Goal: Navigation & Orientation: Find specific page/section

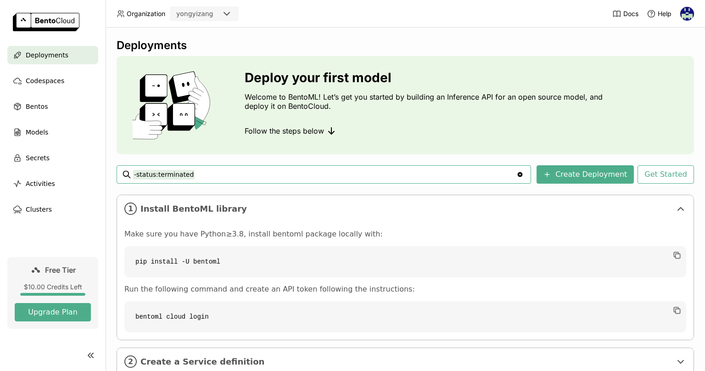
scroll to position [65, 0]
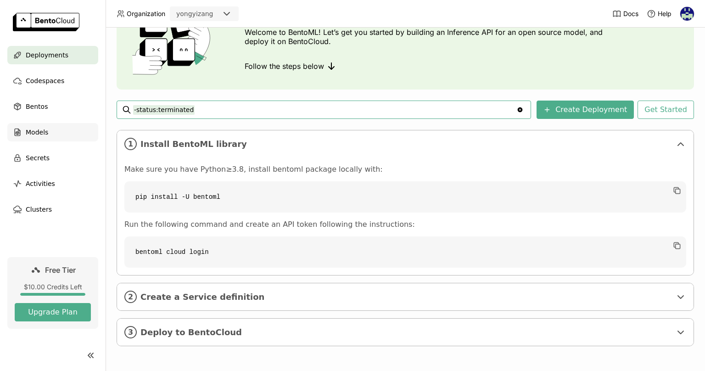
click at [62, 123] on div "Models" at bounding box center [52, 132] width 91 height 18
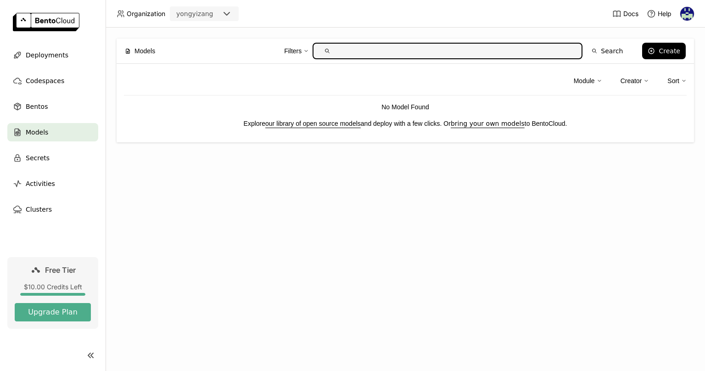
click at [516, 129] on div "Module Creator Sort No Model Found Explore our library of open source models an…" at bounding box center [405, 103] width 577 height 78
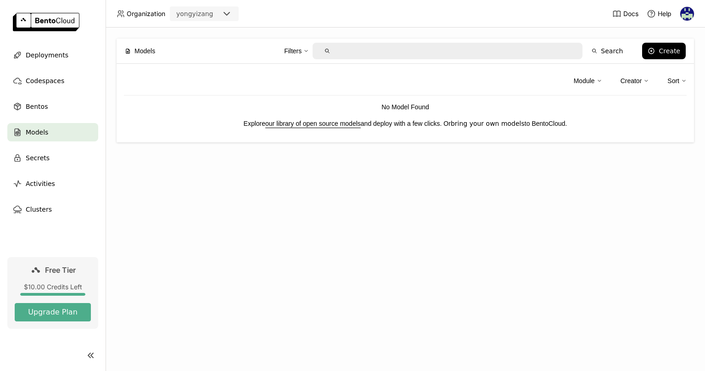
click at [516, 123] on link "bring your own models" at bounding box center [488, 123] width 74 height 7
click at [49, 18] on img at bounding box center [46, 22] width 67 height 18
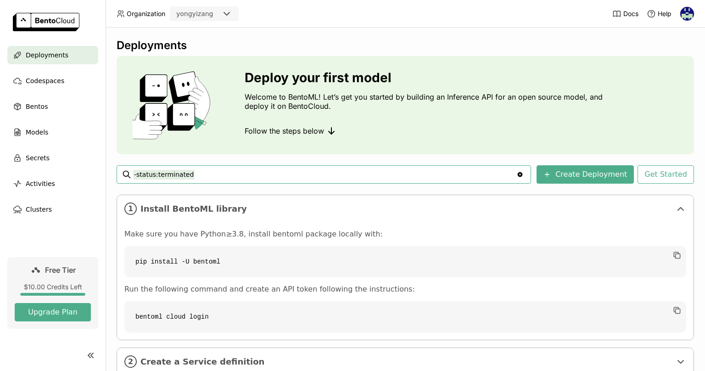
scroll to position [65, 0]
